Goal: Task Accomplishment & Management: Manage account settings

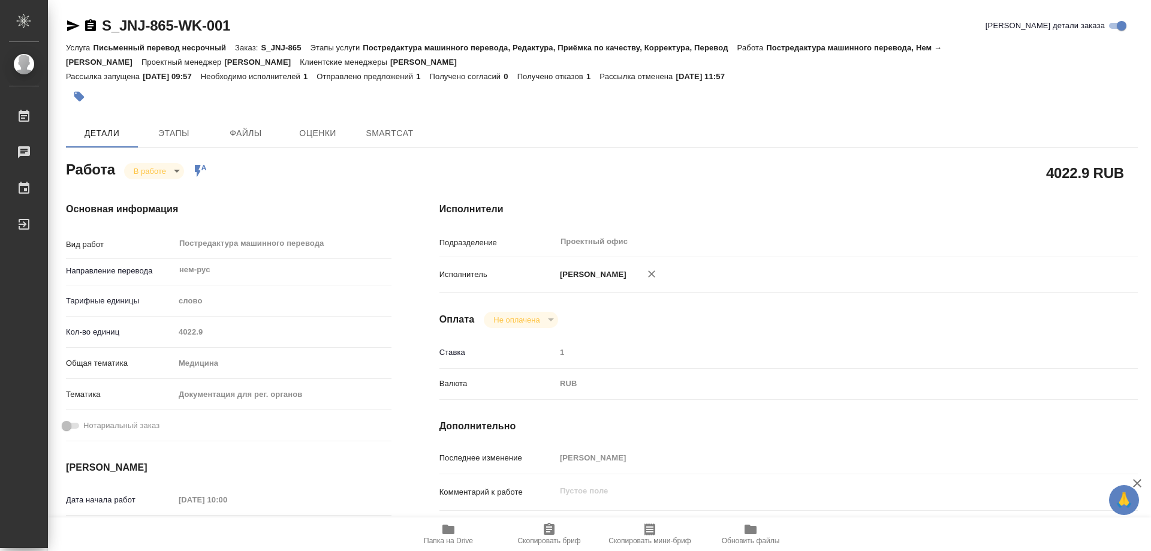
type textarea "x"
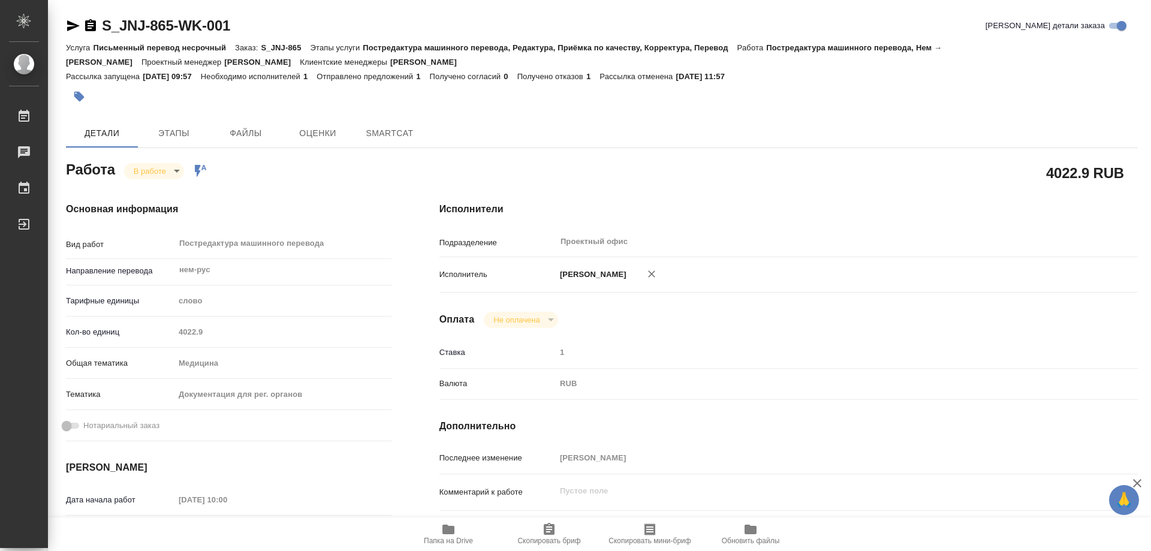
type textarea "x"
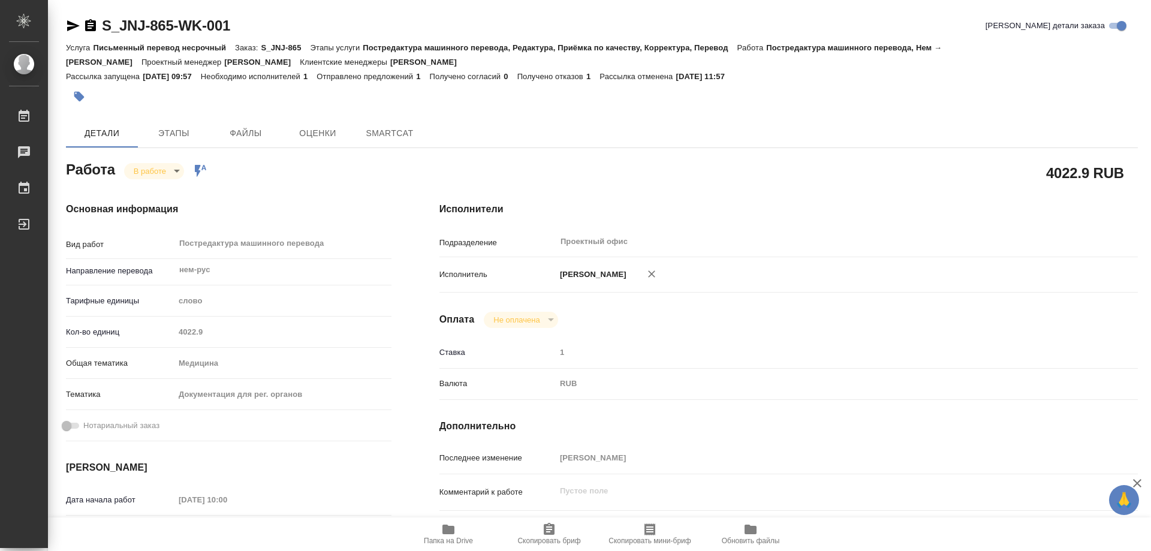
type textarea "x"
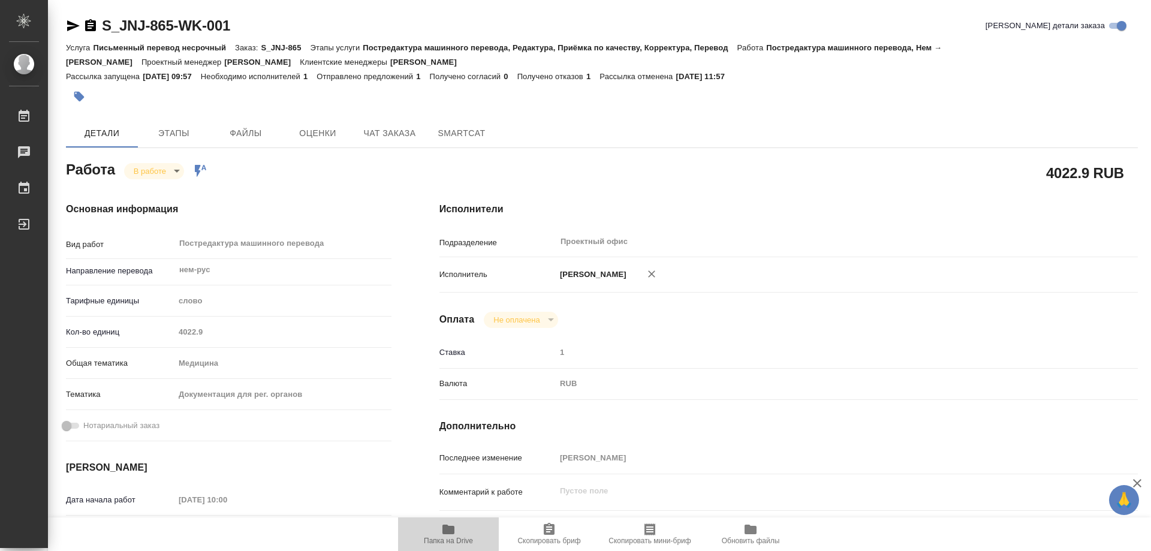
click at [459, 525] on span "Папка на Drive" at bounding box center [448, 533] width 86 height 23
type textarea "x"
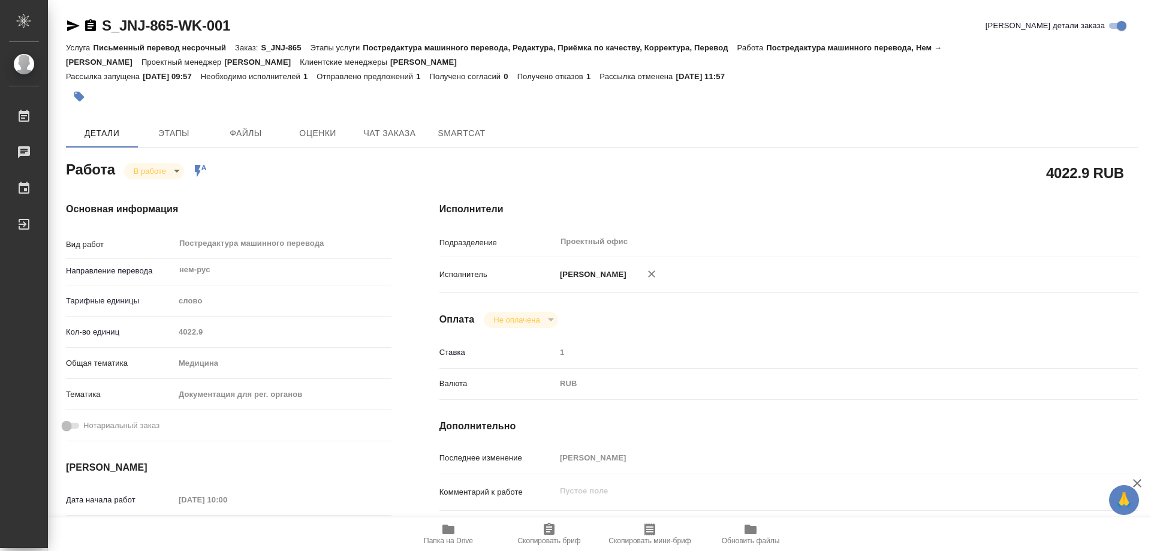
type textarea "x"
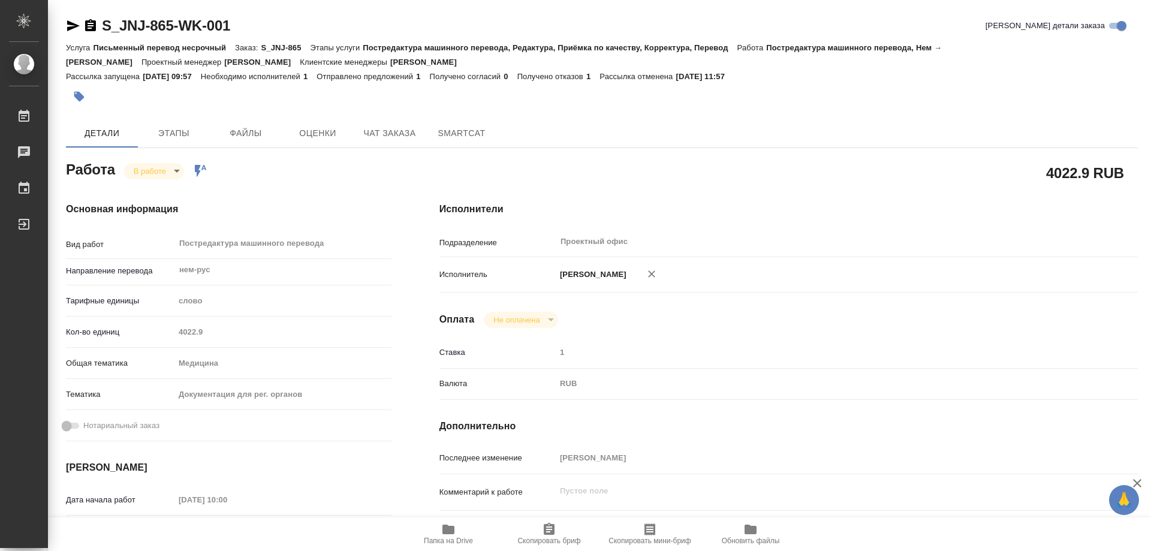
type textarea "x"
click at [92, 25] on icon "button" at bounding box center [90, 25] width 11 height 12
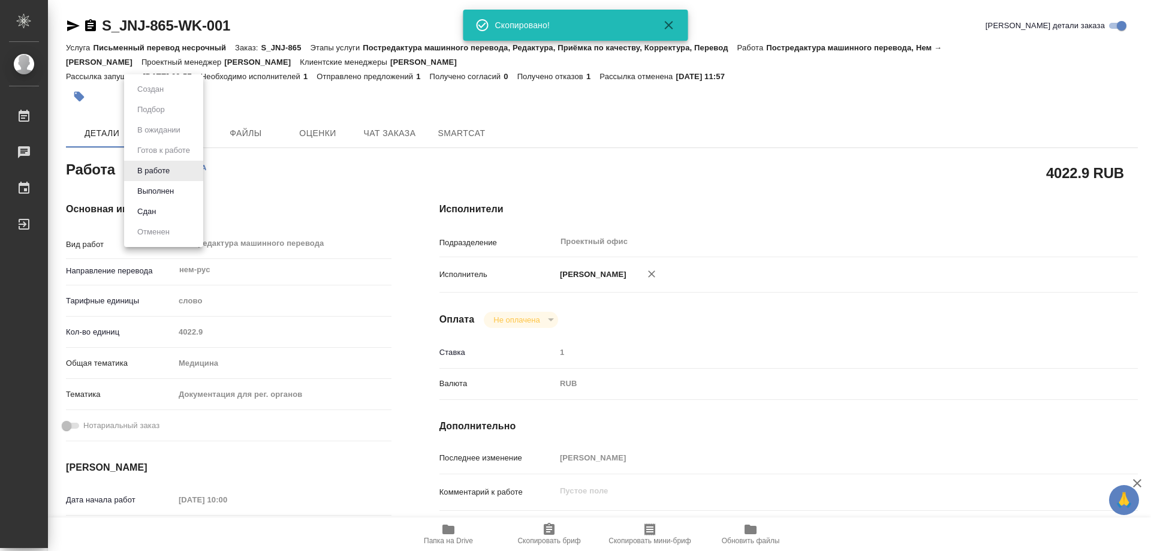
click at [182, 166] on body "🙏 .cls-1 fill:#fff; AWATERA Kozinets Larisa Работы 0 Чаты График Выйти S_JNJ-86…" at bounding box center [575, 275] width 1151 height 551
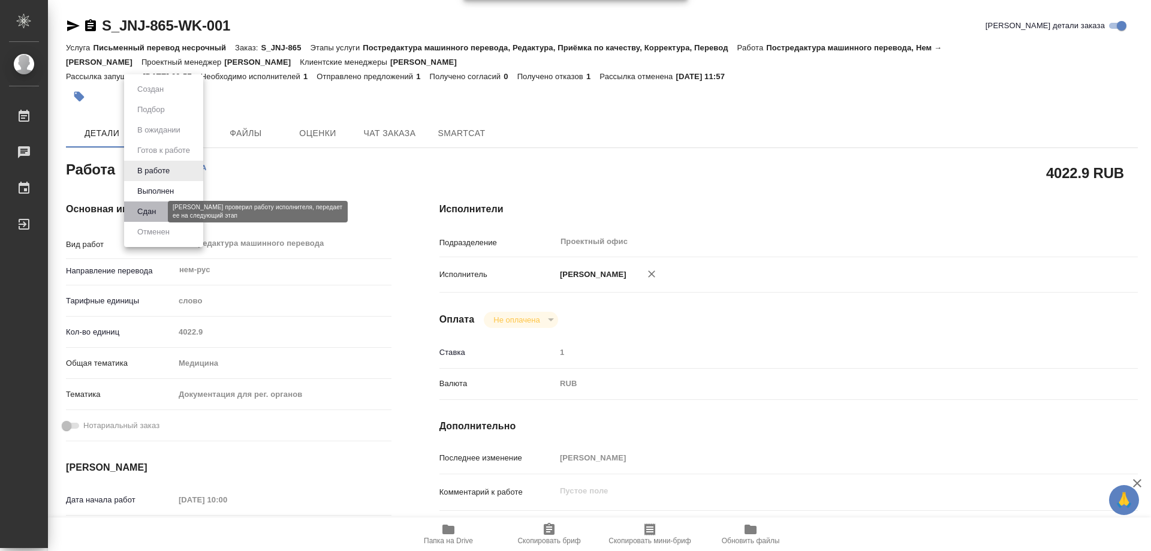
click at [159, 208] on button "Сдан" at bounding box center [147, 211] width 26 height 13
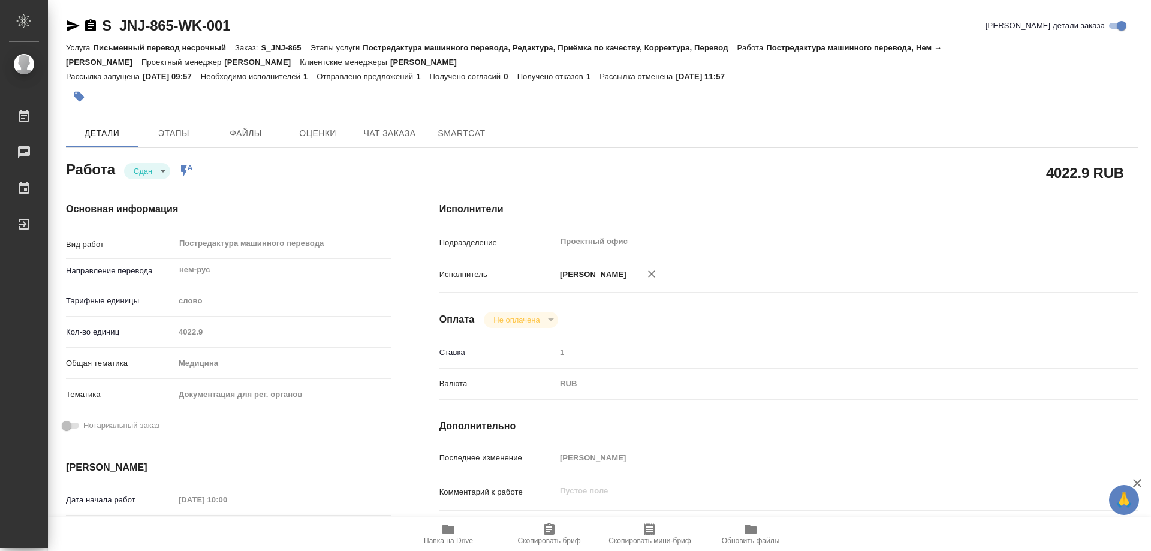
type textarea "x"
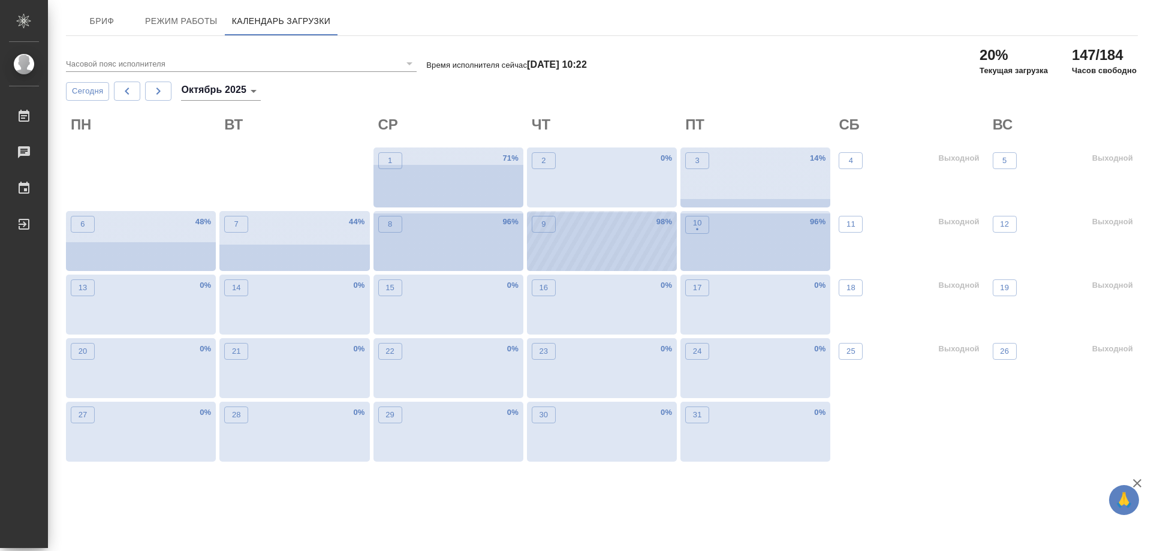
drag, startPoint x: 594, startPoint y: 237, endPoint x: 579, endPoint y: 235, distance: 15.2
click at [579, 235] on div "9 98 %" at bounding box center [602, 241] width 150 height 60
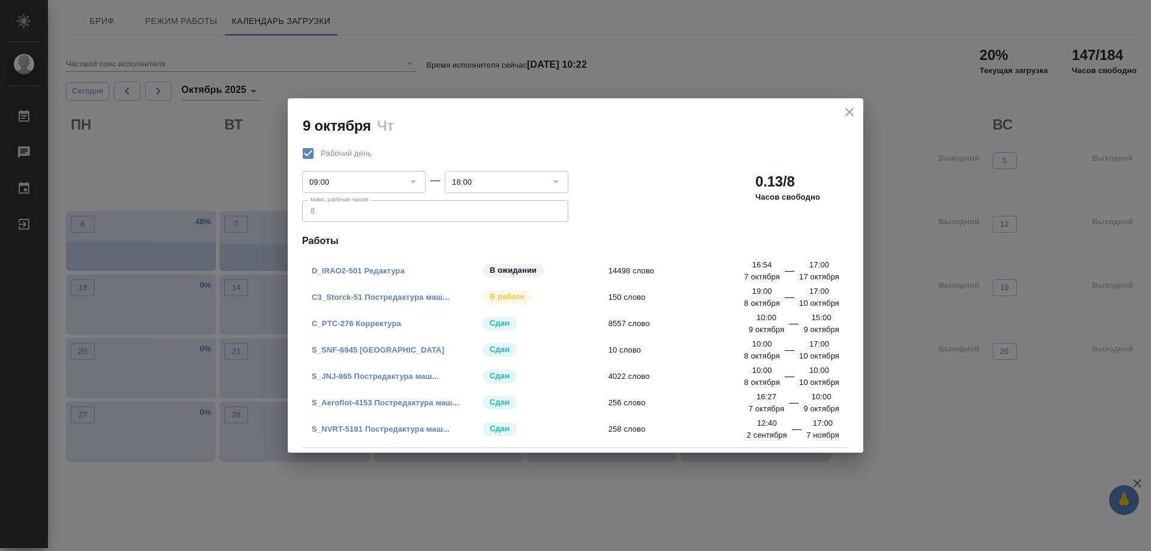
click at [855, 112] on icon "close" at bounding box center [849, 112] width 14 height 14
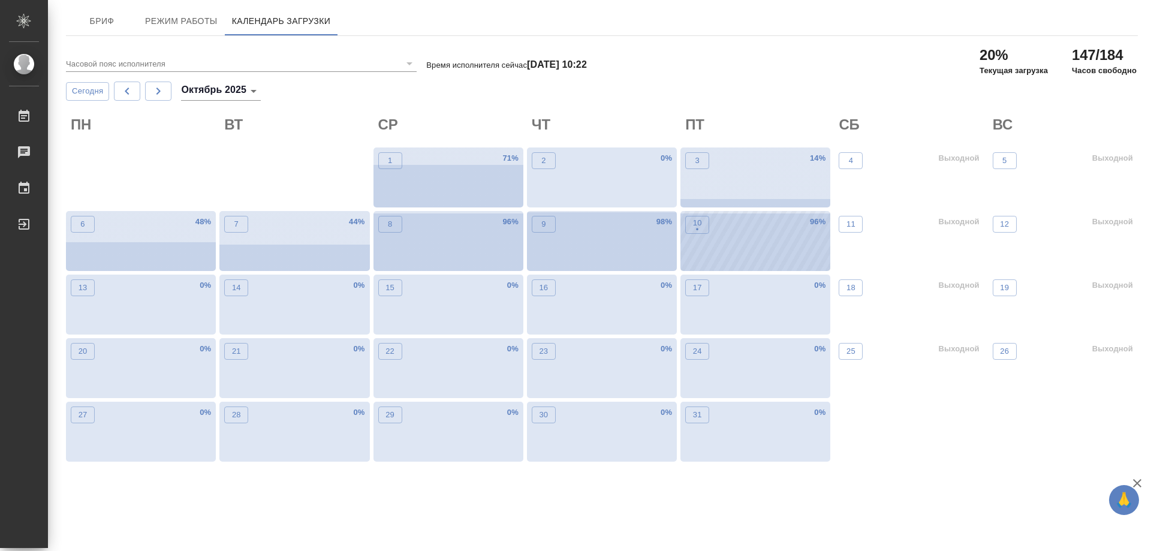
click at [717, 229] on div "10 • 96 %" at bounding box center [755, 241] width 150 height 60
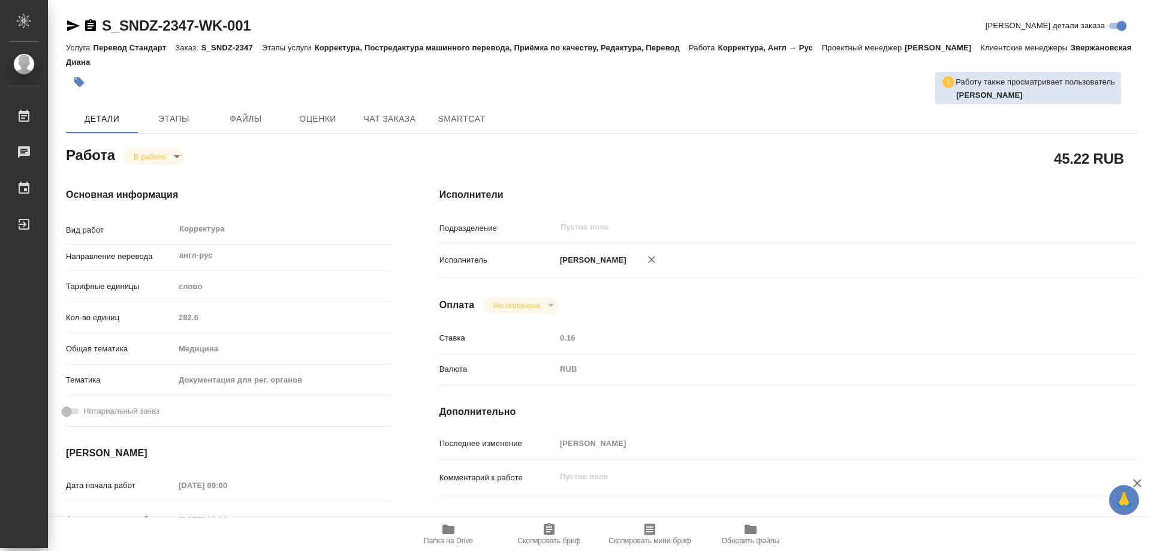
click at [88, 23] on icon "button" at bounding box center [90, 25] width 11 height 12
click at [91, 26] on icon "button" at bounding box center [90, 25] width 11 height 12
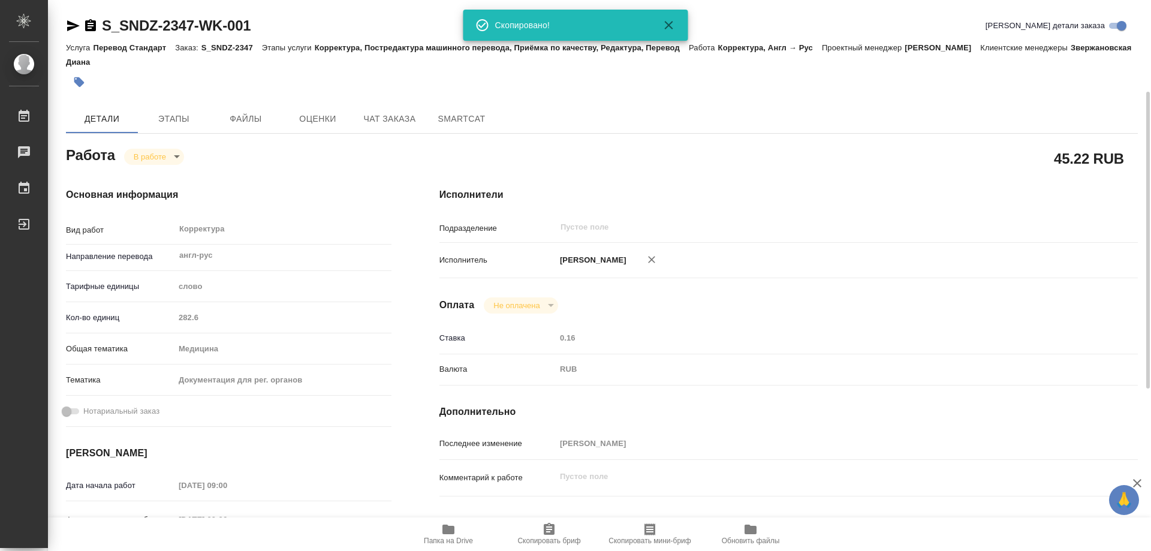
scroll to position [120, 0]
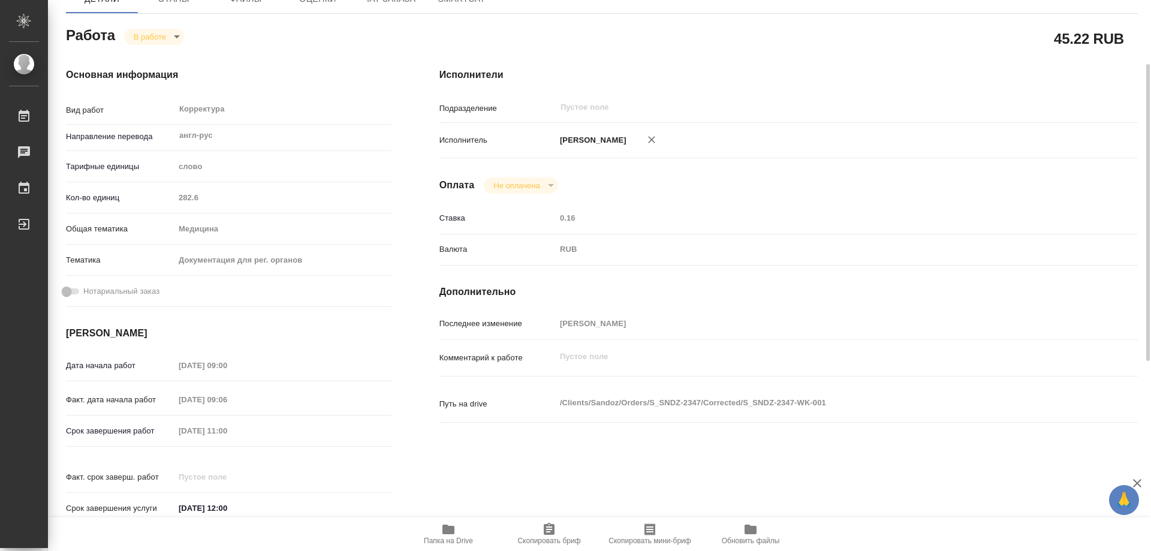
click at [174, 33] on body "🙏 .cls-1 fill:#fff; AWATERA Kozinets Larisa Работы 0 Чаты График Выйти S_SNDZ-2…" at bounding box center [575, 275] width 1151 height 551
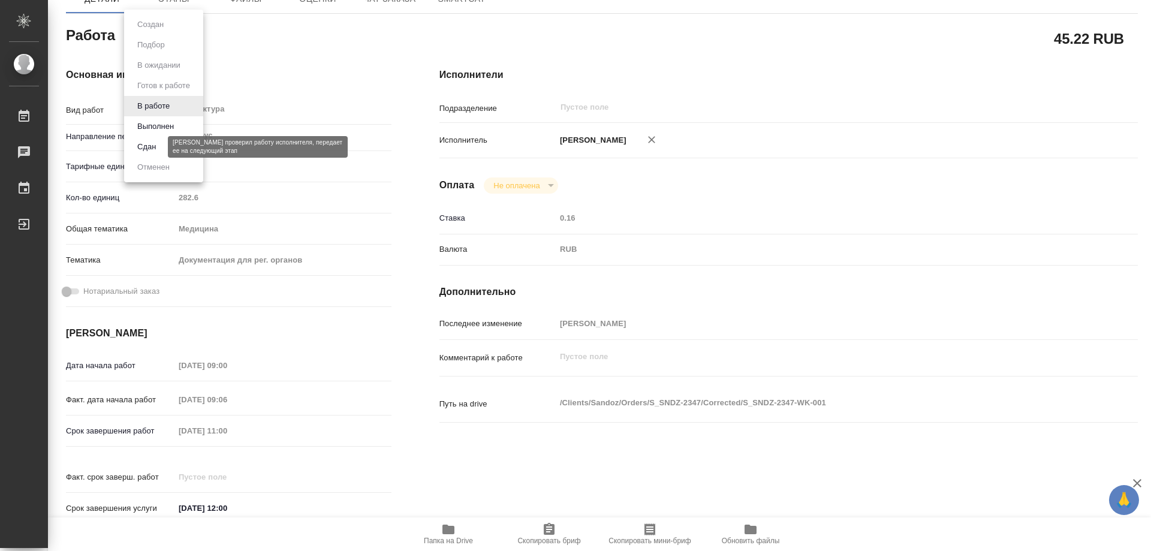
click at [146, 147] on button "Сдан" at bounding box center [147, 146] width 26 height 13
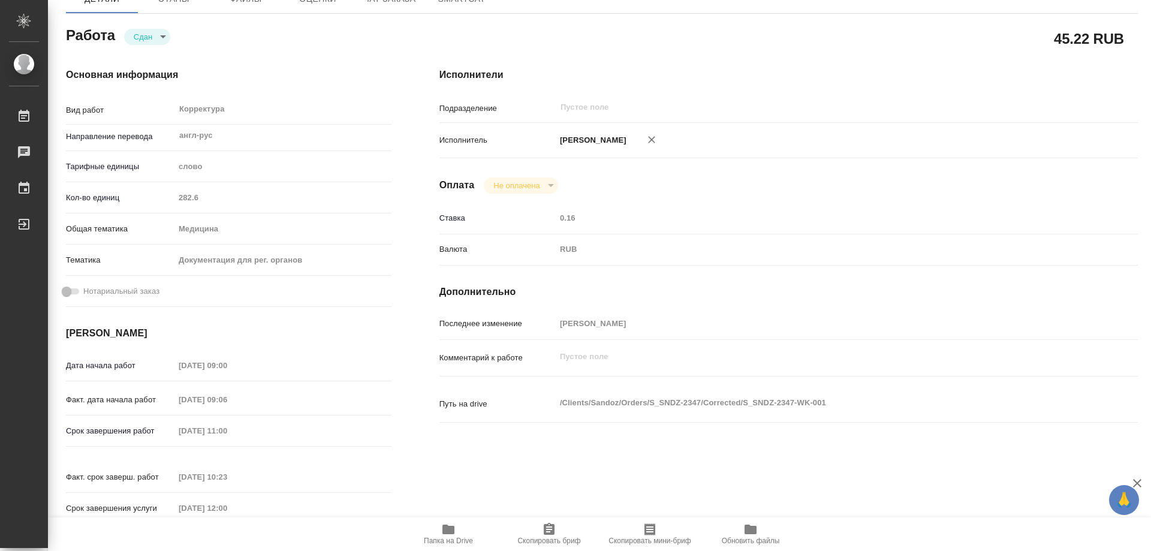
type textarea "x"
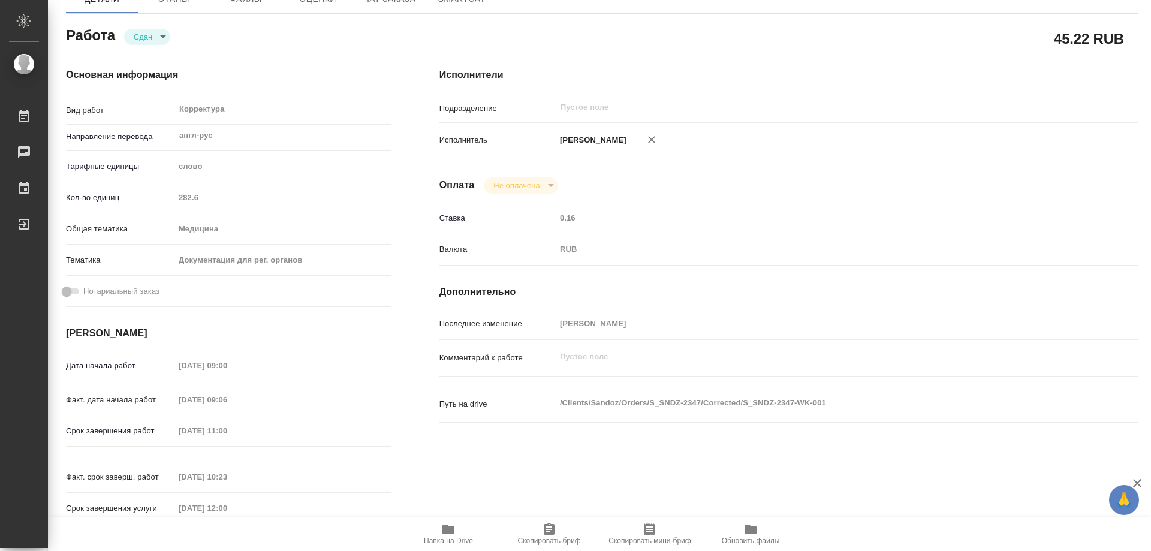
type textarea "x"
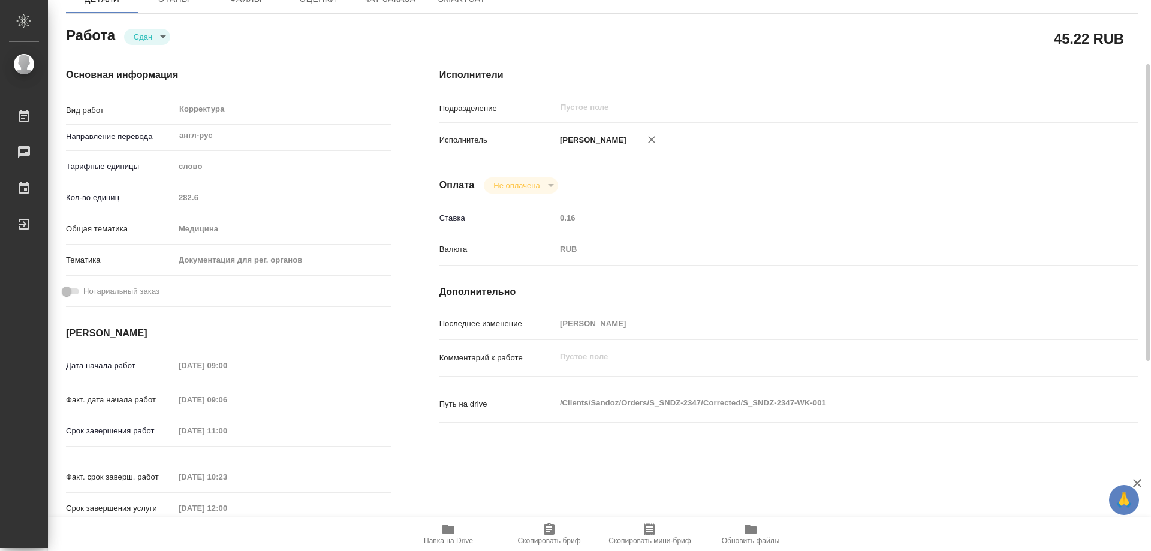
type textarea "x"
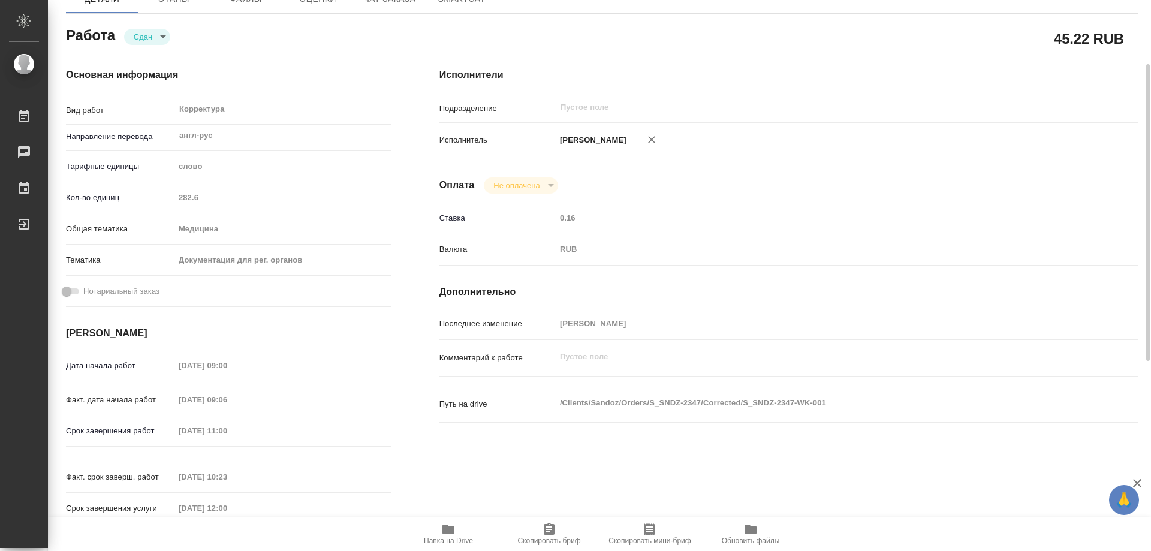
scroll to position [0, 0]
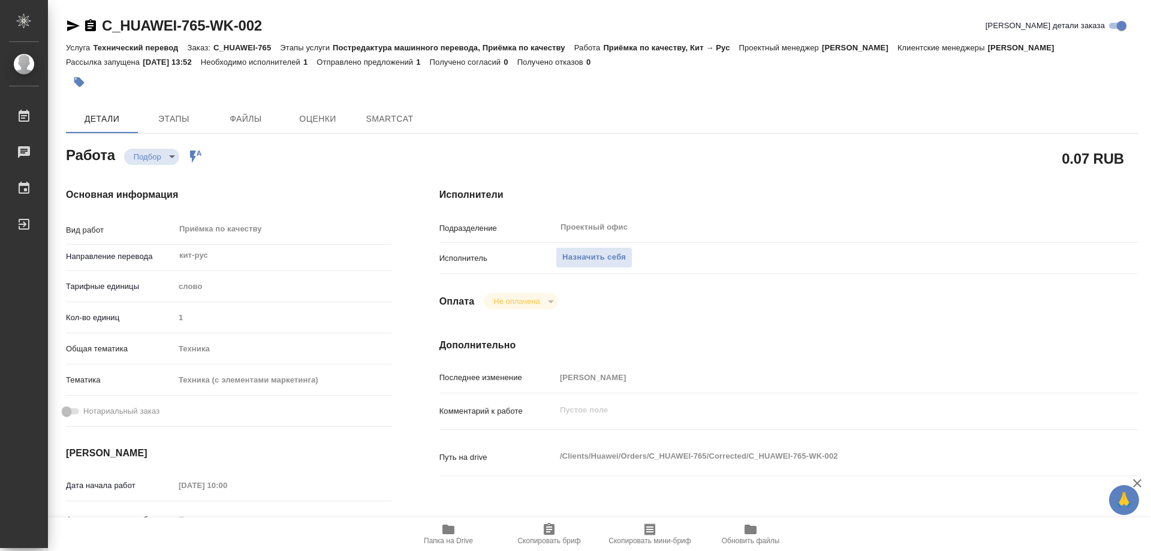
type textarea "x"
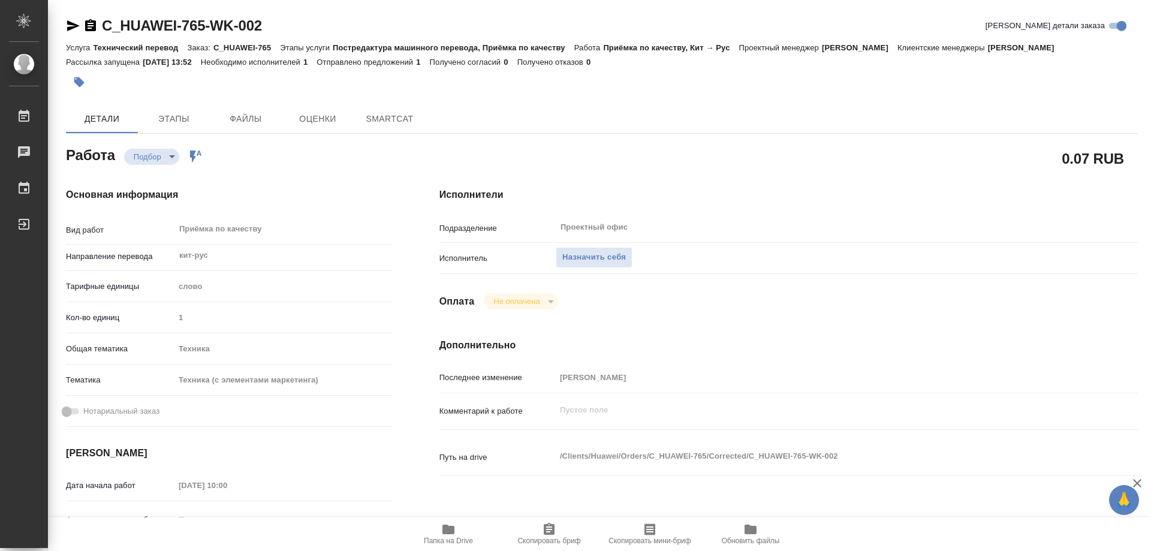
type textarea "x"
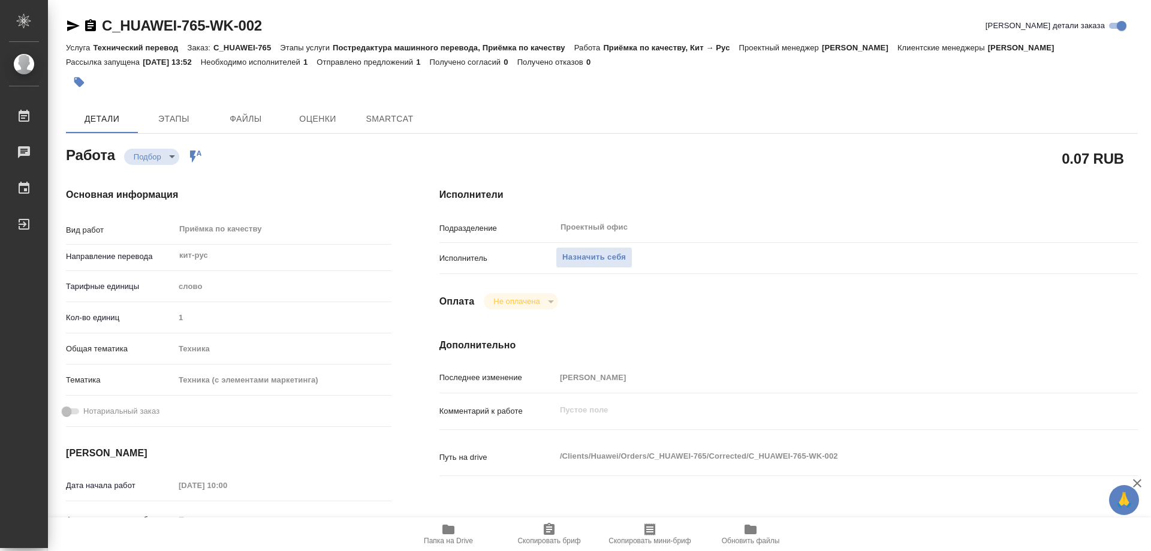
type textarea "x"
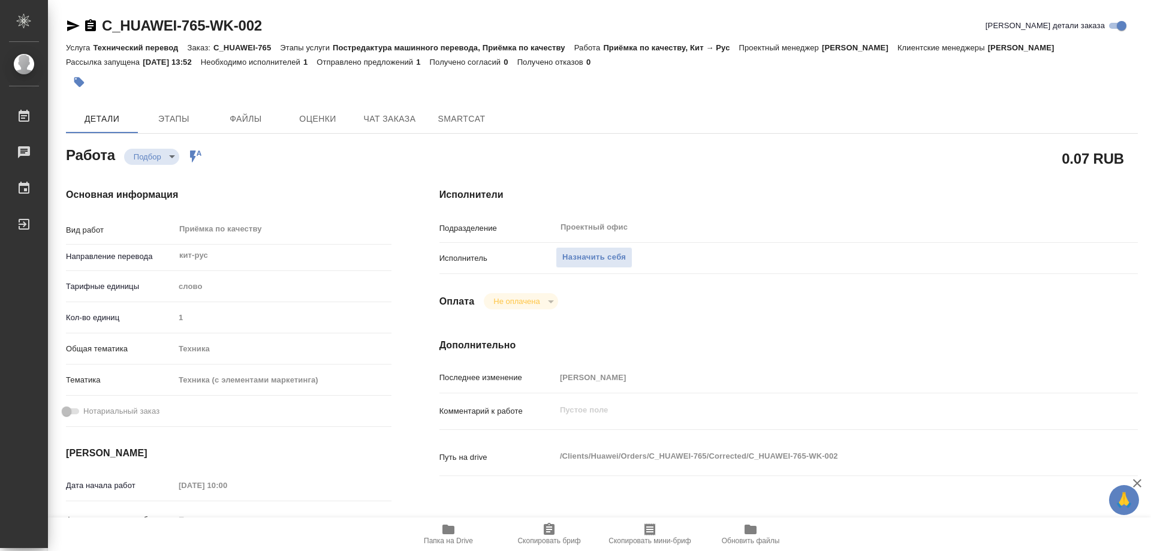
type textarea "x"
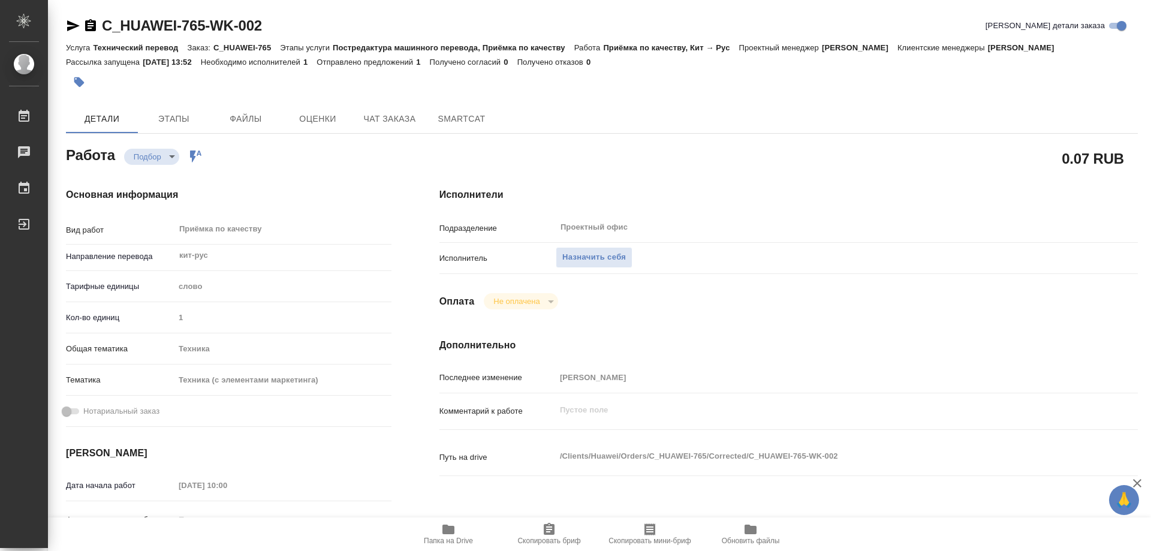
type textarea "x"
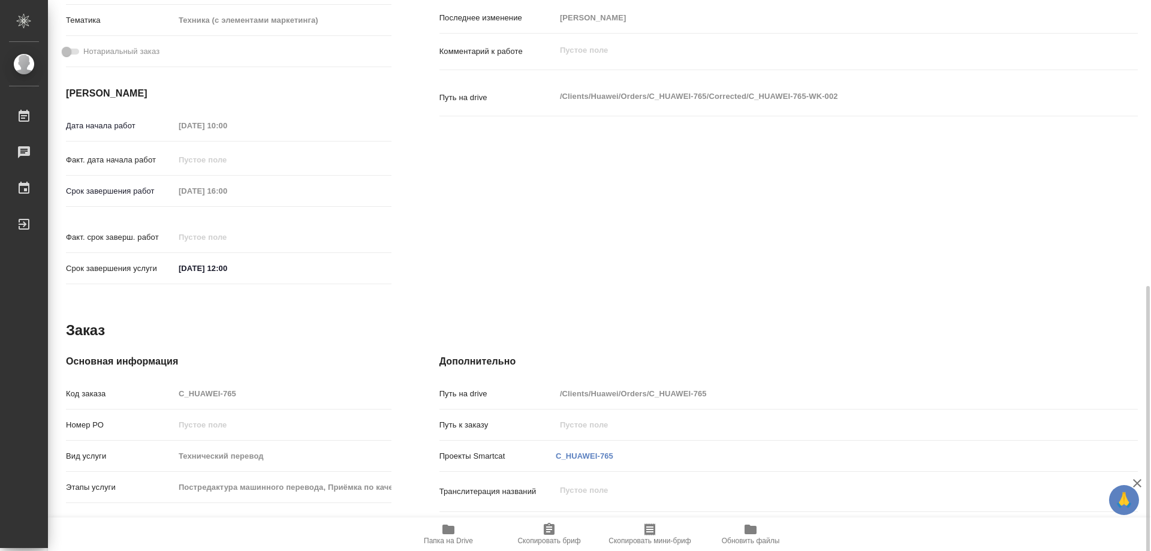
scroll to position [472, 0]
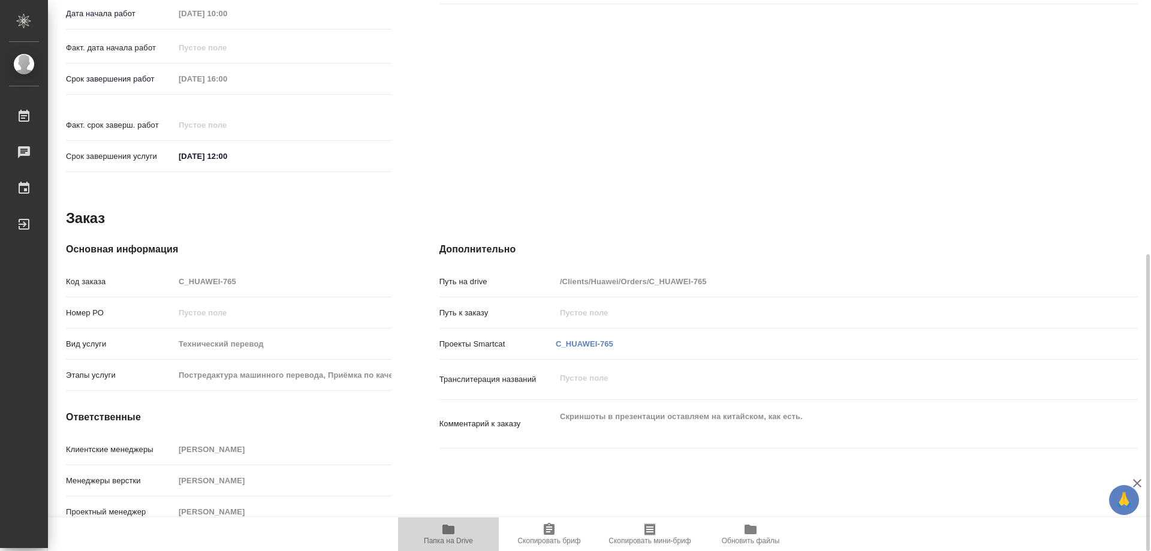
click at [443, 535] on icon "button" at bounding box center [448, 529] width 14 height 14
drag, startPoint x: 1032, startPoint y: 71, endPoint x: 1007, endPoint y: 77, distance: 25.9
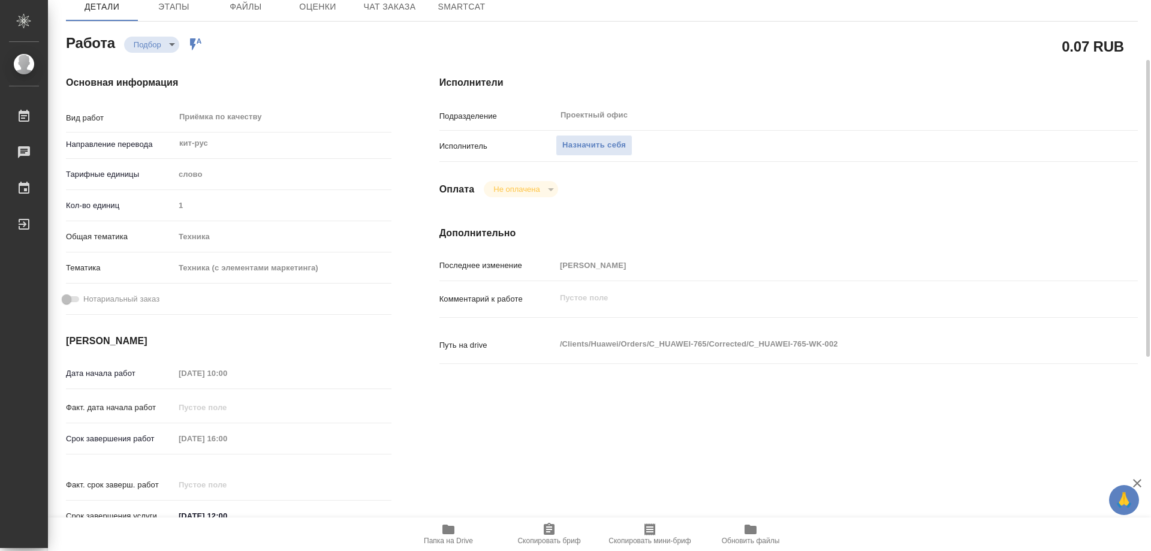
scroll to position [0, 0]
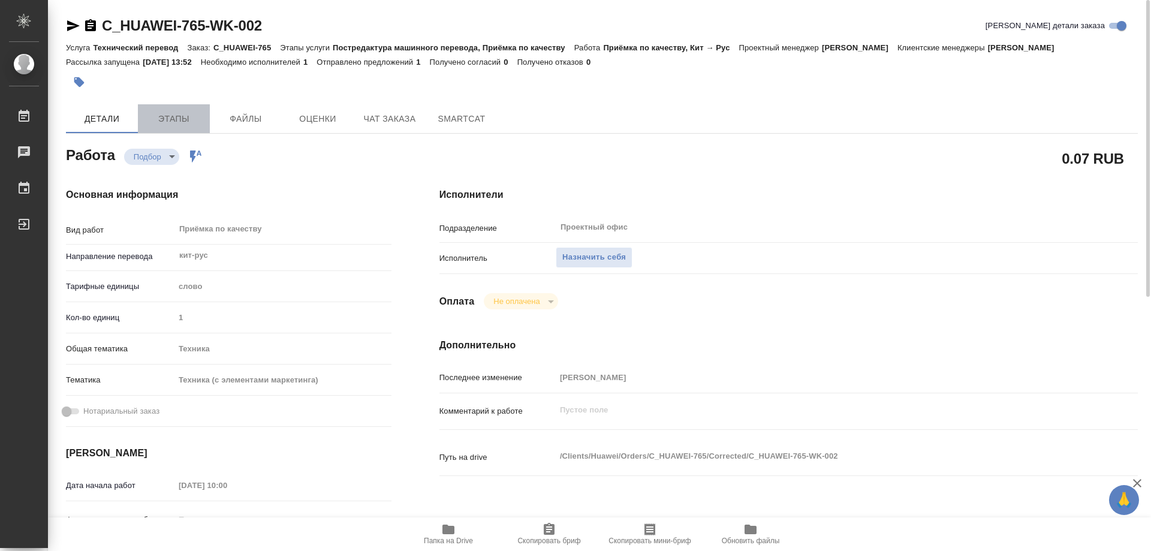
click at [158, 115] on span "Этапы" at bounding box center [174, 118] width 58 height 15
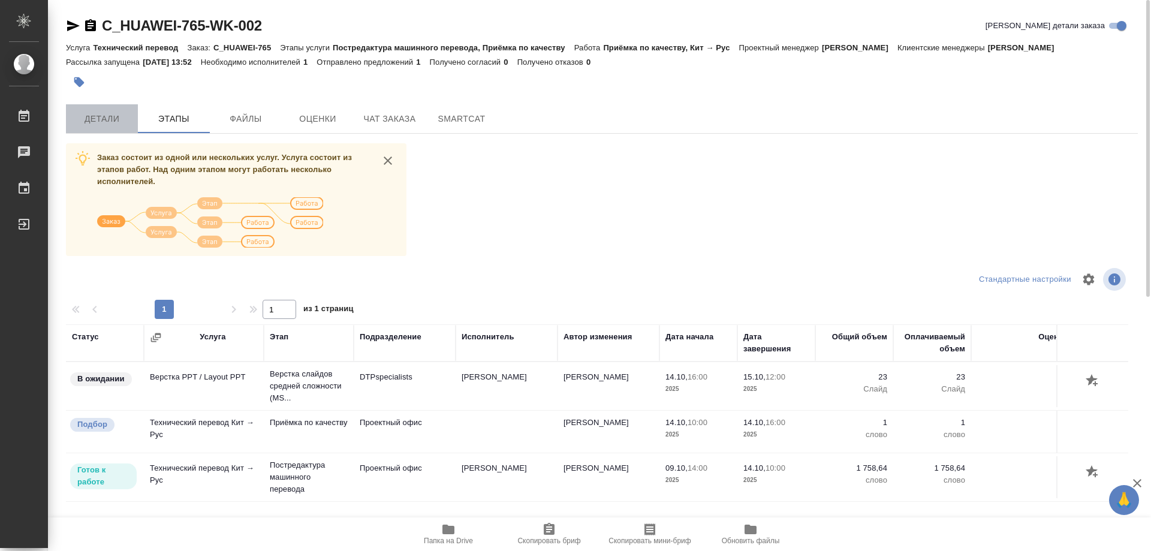
click at [85, 122] on span "Детали" at bounding box center [102, 118] width 58 height 15
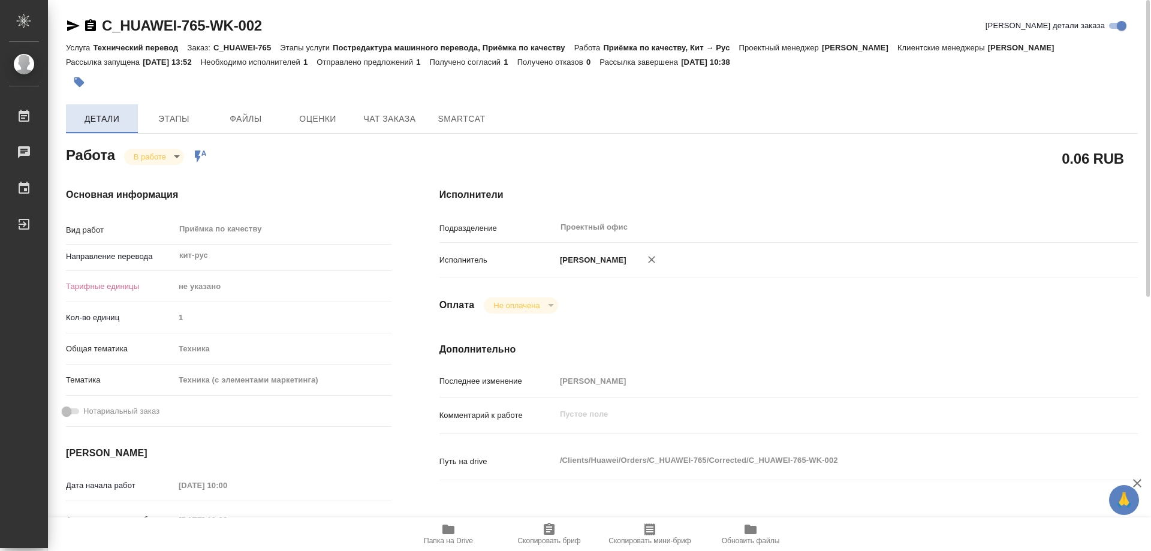
type textarea "x"
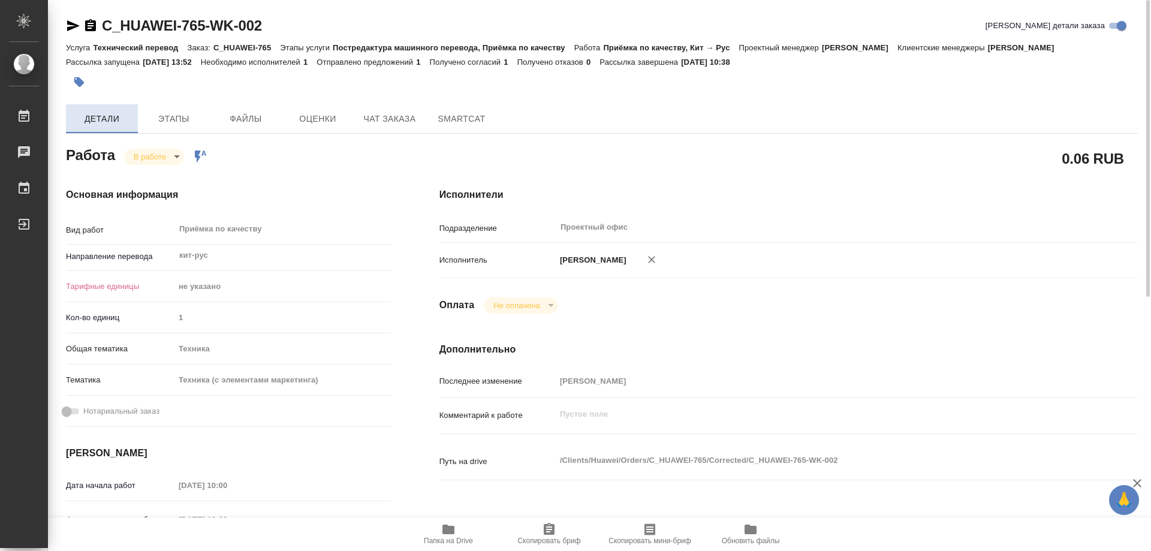
type textarea "x"
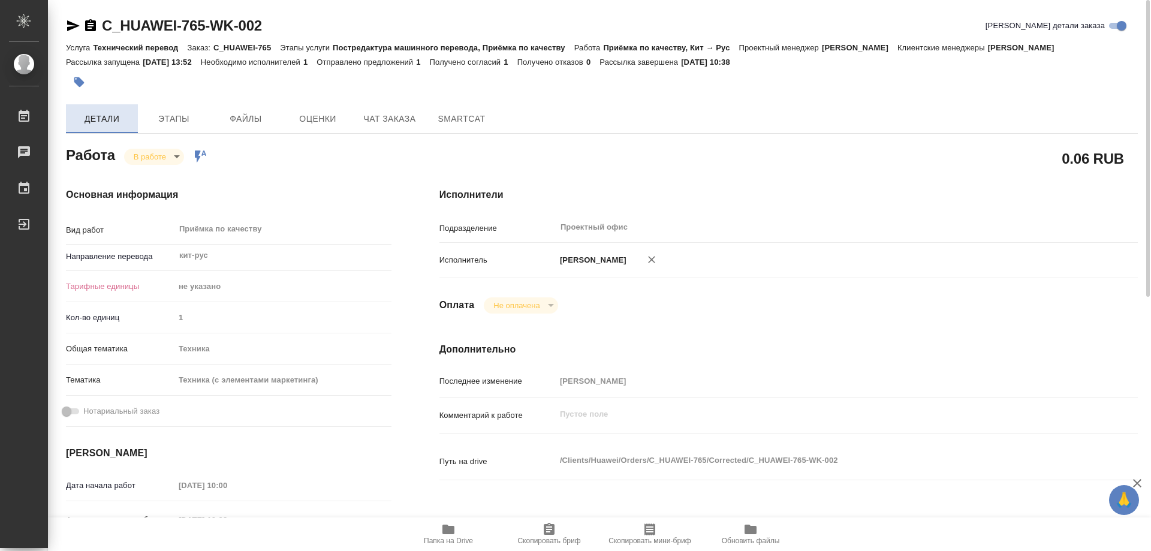
type textarea "x"
